Goal: Task Accomplishment & Management: Complete application form

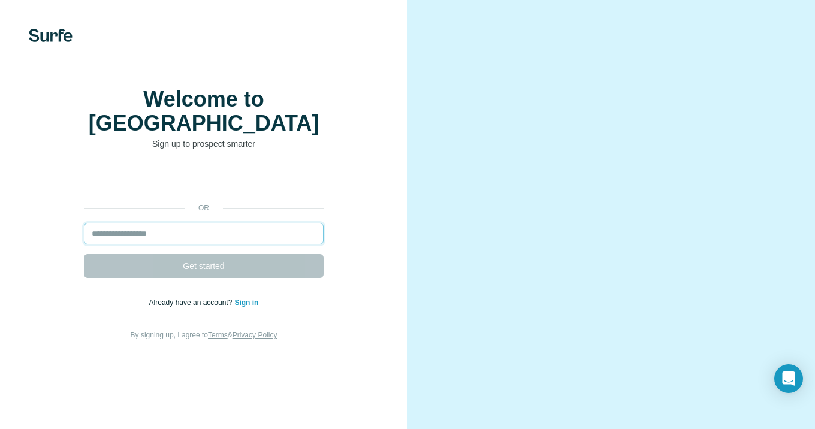
click at [301, 228] on input "email" at bounding box center [204, 234] width 240 height 22
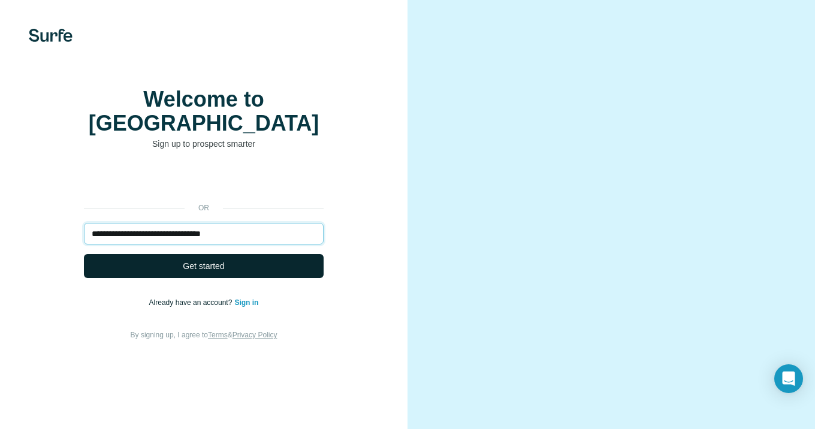
type input "**********"
click at [286, 261] on button "Get started" at bounding box center [204, 266] width 240 height 24
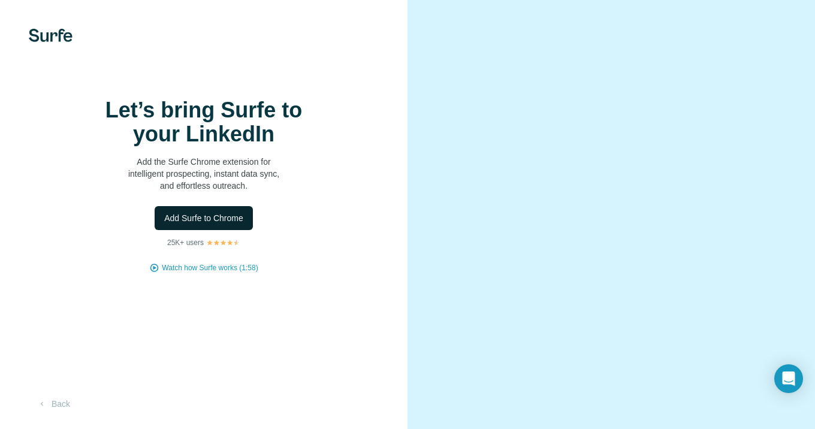
click at [226, 230] on button "Add Surfe to Chrome" at bounding box center [204, 218] width 98 height 24
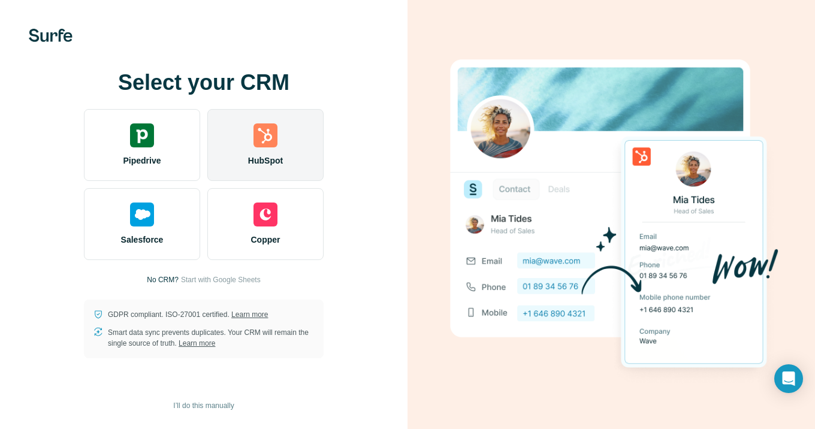
click at [247, 136] on div "HubSpot" at bounding box center [265, 145] width 116 height 72
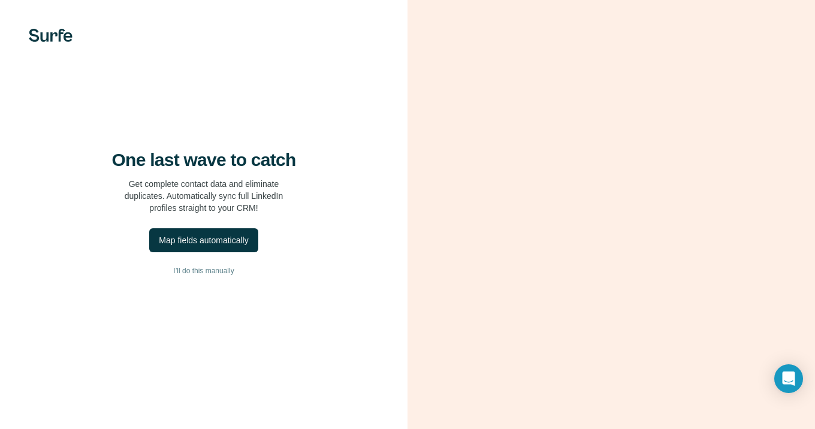
scroll to position [10, 0]
